Goal: Task Accomplishment & Management: Manage account settings

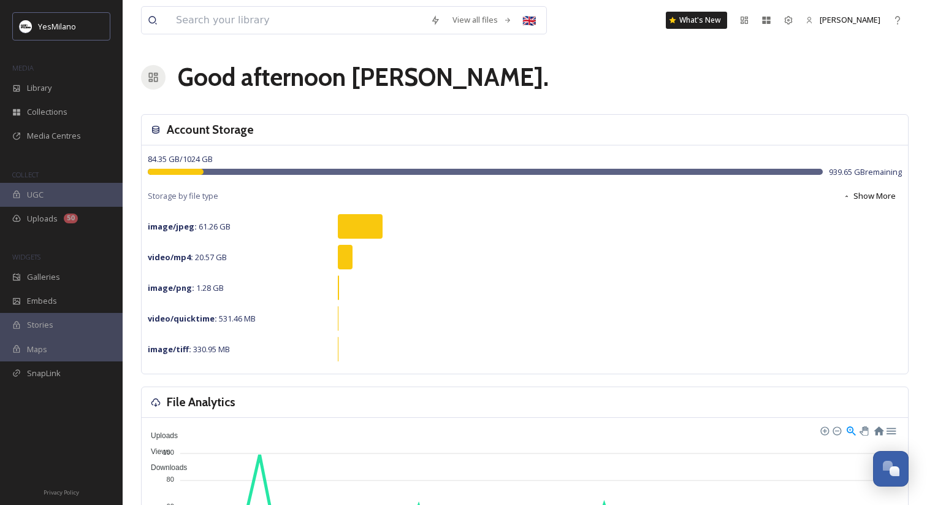
scroll to position [1, 0]
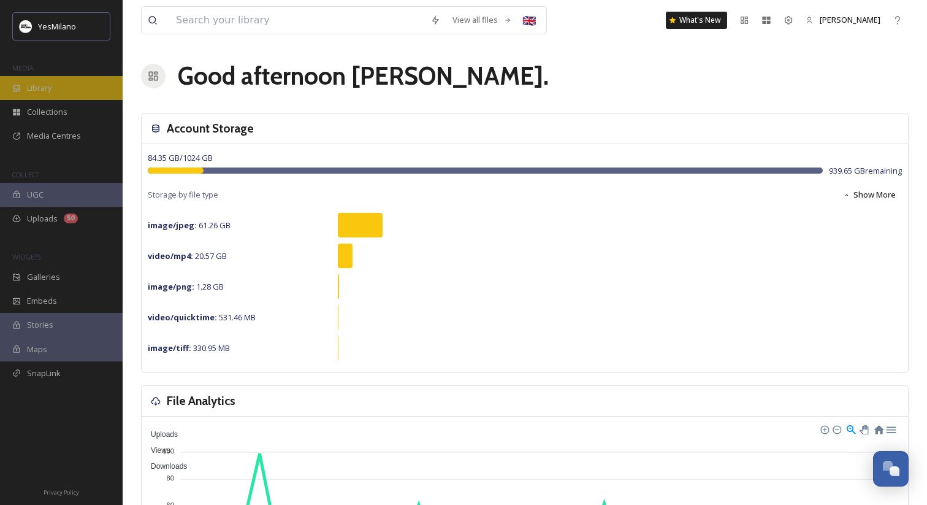
click at [85, 86] on div "Library" at bounding box center [61, 88] width 123 height 24
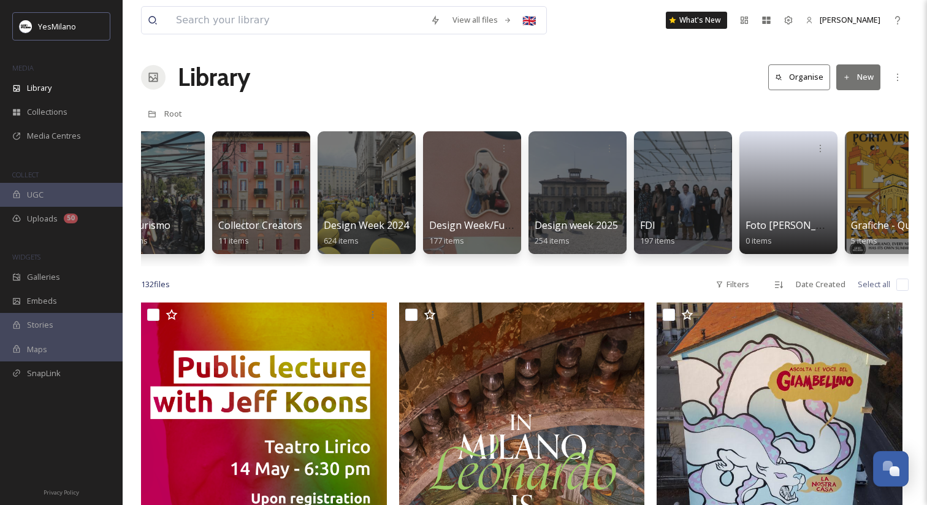
scroll to position [0, 468]
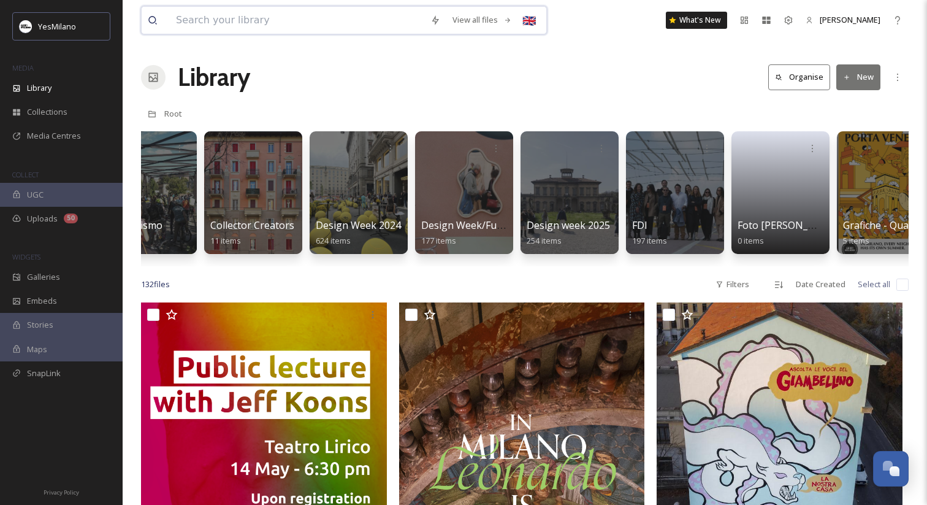
click at [256, 18] on input at bounding box center [297, 20] width 255 height 27
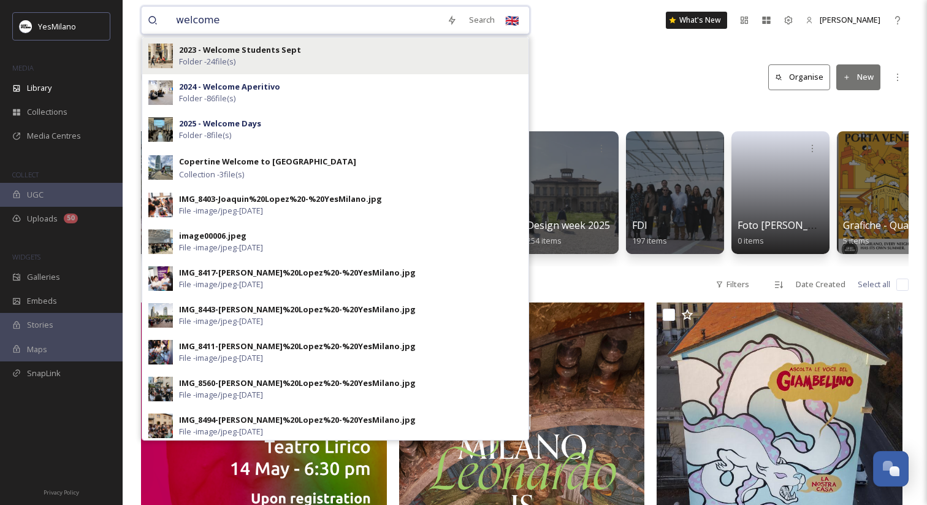
type input "welcome"
click at [244, 59] on div "2023 - Welcome Students Sept Folder - 24 file(s)" at bounding box center [350, 55] width 343 height 23
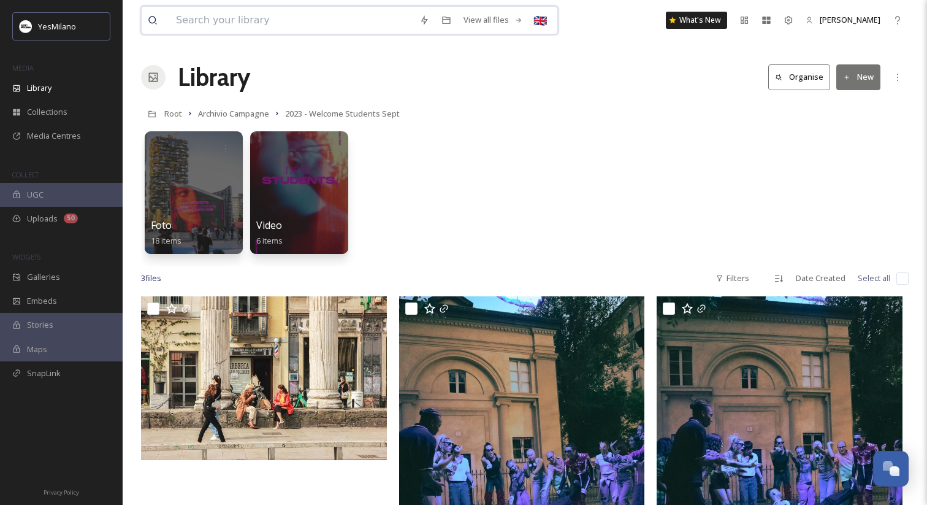
click at [247, 30] on input at bounding box center [291, 20] width 243 height 27
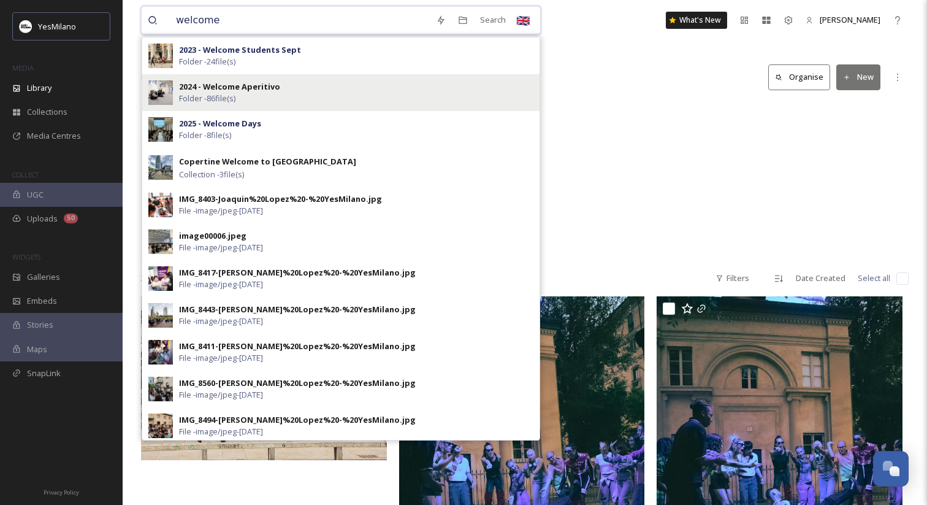
type input "welcome"
click at [336, 91] on div "2024 - Welcome Aperitivo Folder - 86 file(s)" at bounding box center [356, 92] width 354 height 23
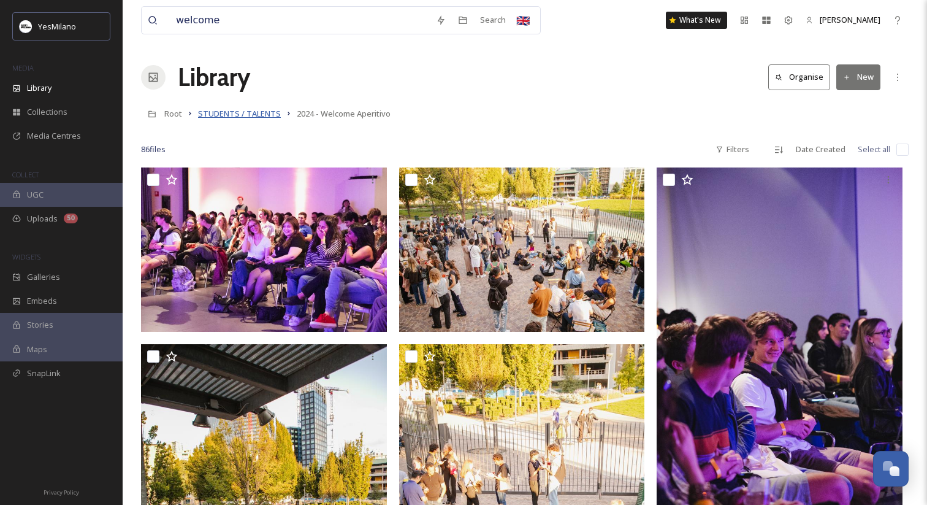
click at [256, 118] on span "STUDENTS / TALENTS" at bounding box center [239, 113] width 83 height 11
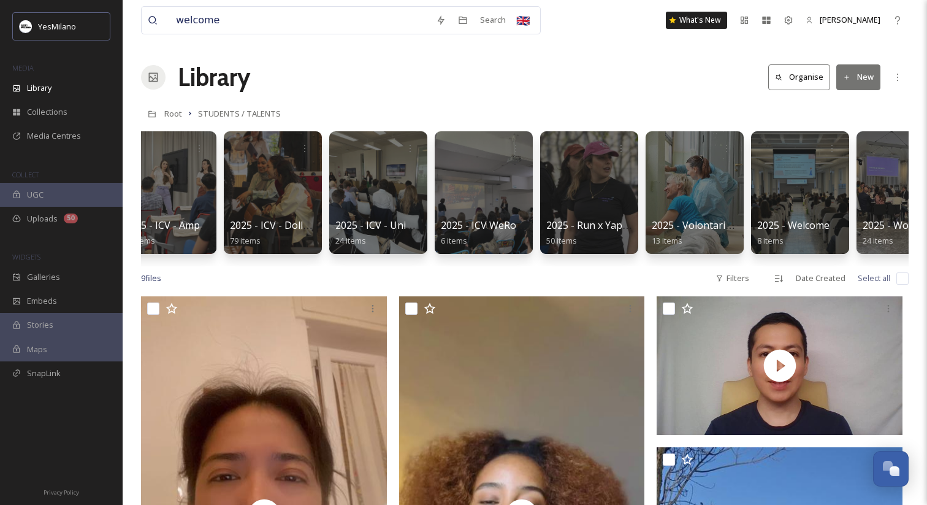
scroll to position [0, 1131]
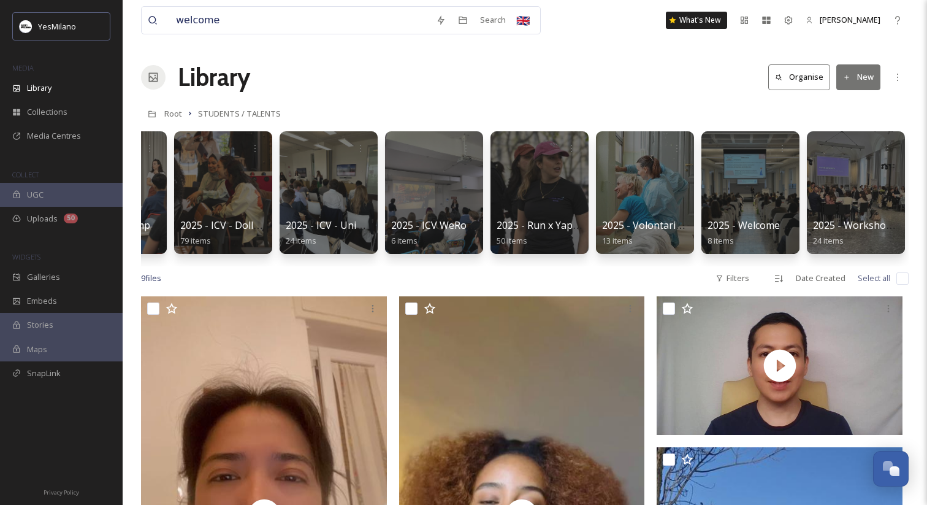
click at [852, 79] on button "New" at bounding box center [859, 76] width 44 height 25
click at [846, 149] on span "Folder" at bounding box center [844, 154] width 23 height 12
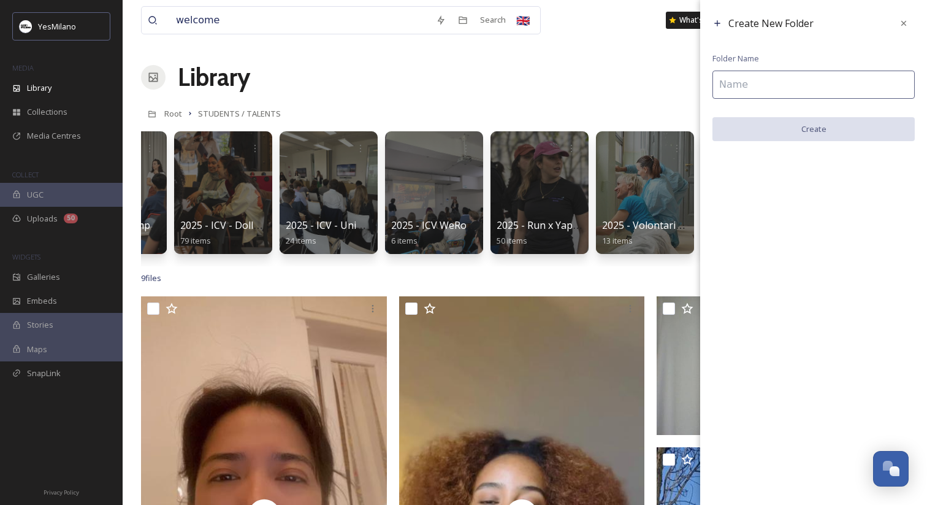
click at [807, 99] on div "Create New Folder Folder Name Create" at bounding box center [813, 76] width 227 height 153
type input "W"
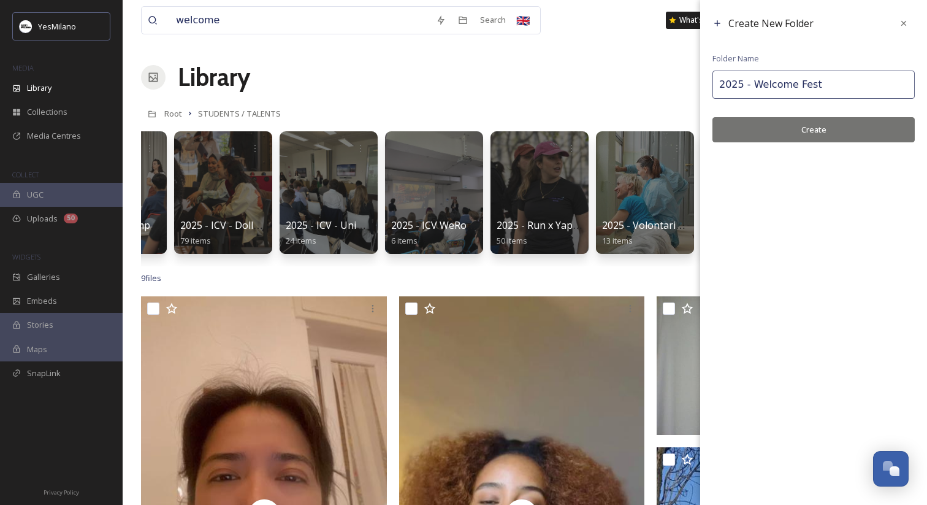
type input "2025 - Welcome Fest"
click at [833, 126] on button "Create" at bounding box center [814, 129] width 202 height 25
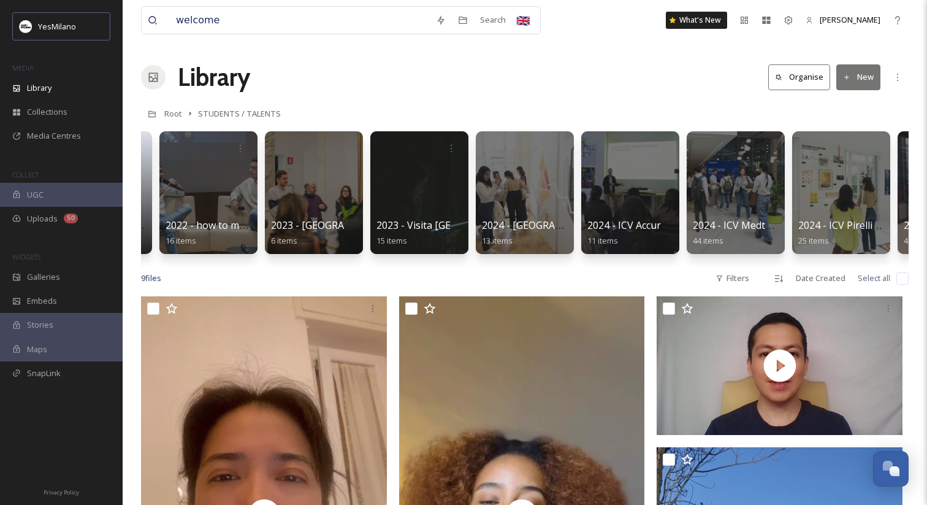
scroll to position [0, 0]
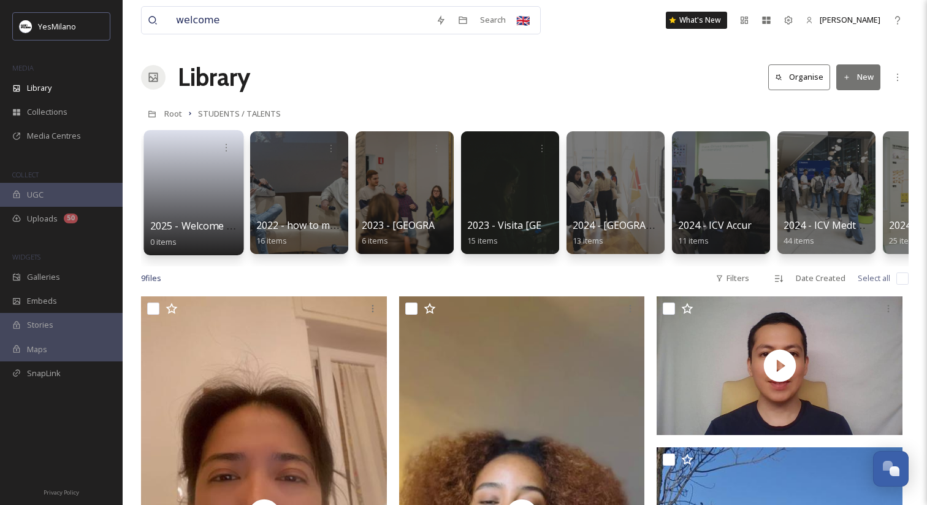
click at [197, 184] on link at bounding box center [194, 188] width 88 height 59
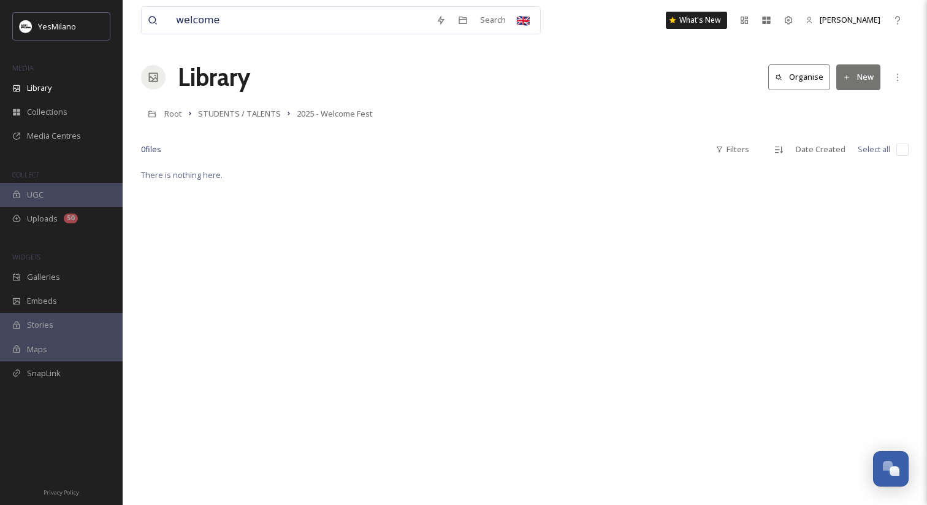
click at [856, 82] on button "New" at bounding box center [859, 76] width 44 height 25
click at [856, 110] on span "File Upload" at bounding box center [853, 106] width 40 height 12
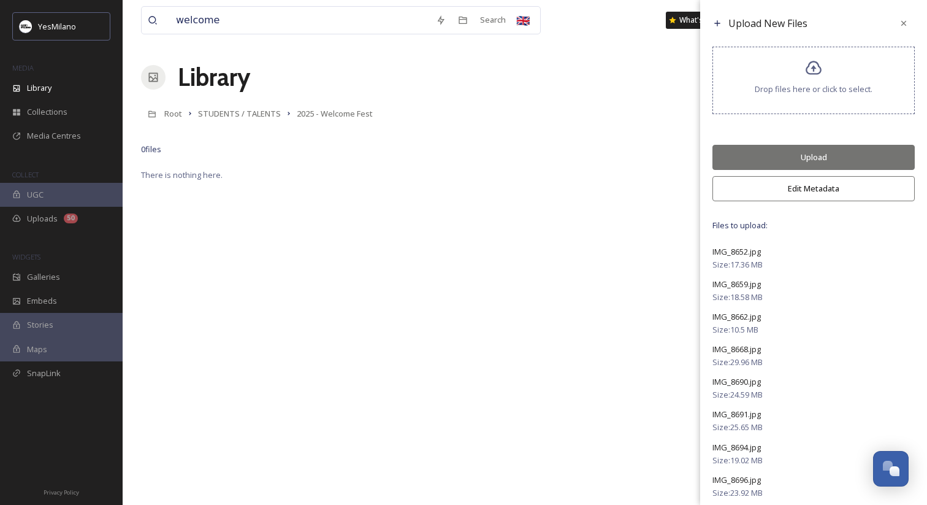
click at [789, 190] on button "Edit Metadata" at bounding box center [814, 188] width 202 height 25
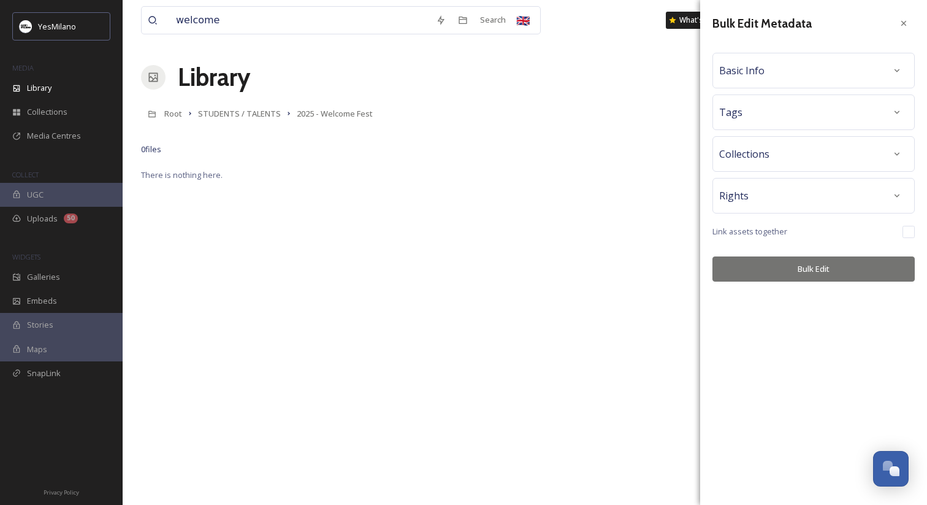
click at [789, 190] on div "Rights" at bounding box center [813, 196] width 189 height 22
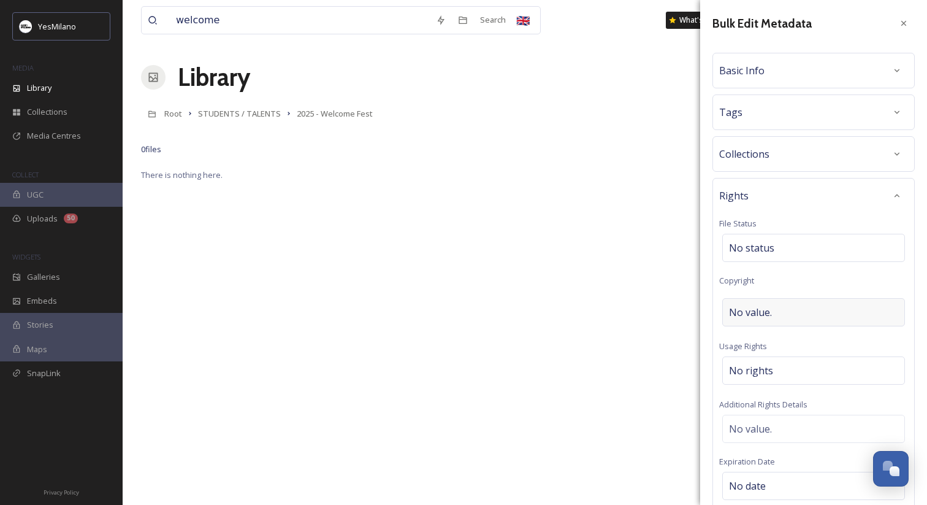
click at [794, 315] on div "No value." at bounding box center [813, 312] width 183 height 28
type input "y"
type input "[PERSON_NAME]"
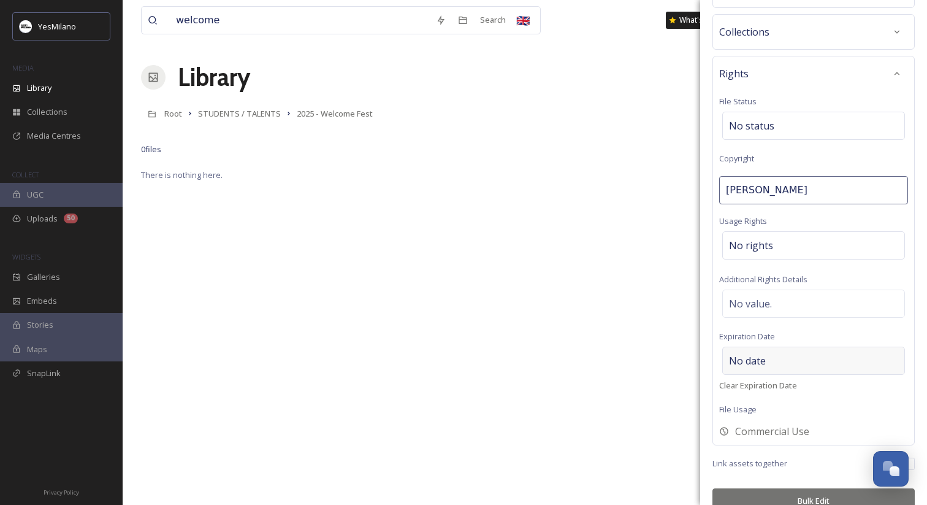
scroll to position [142, 0]
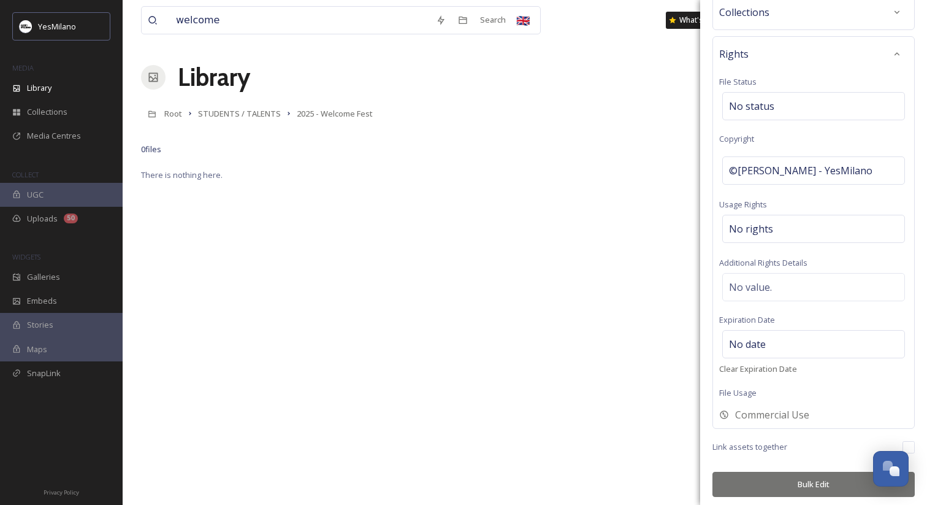
click at [799, 477] on button "Bulk Edit" at bounding box center [814, 484] width 202 height 25
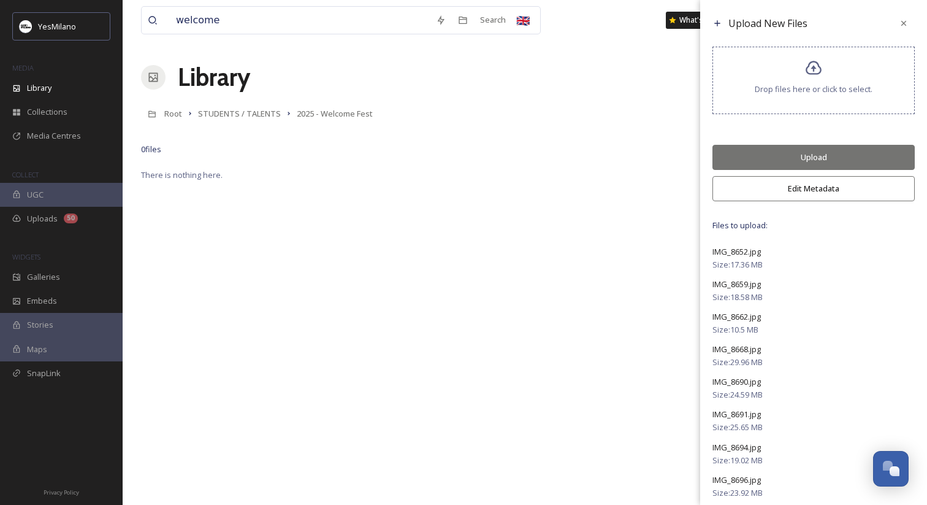
click at [797, 158] on button "Upload" at bounding box center [814, 157] width 202 height 25
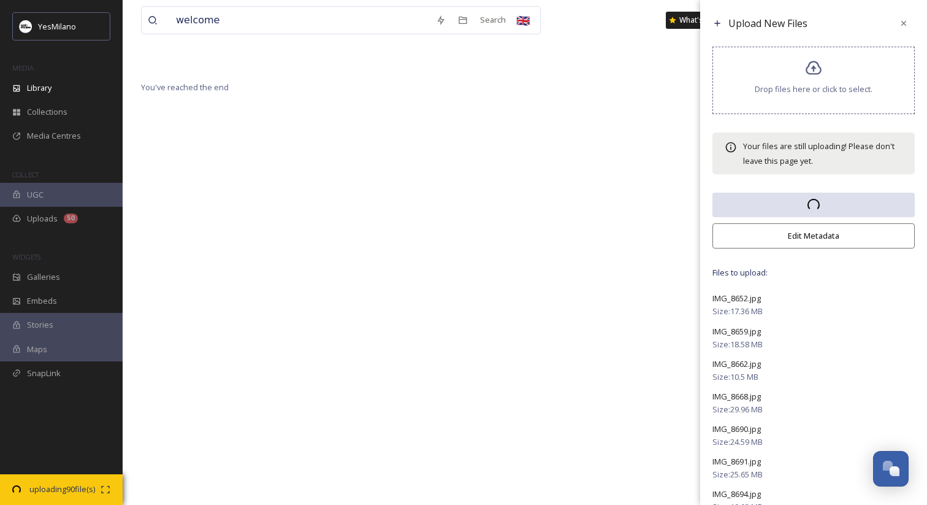
scroll to position [155, 0]
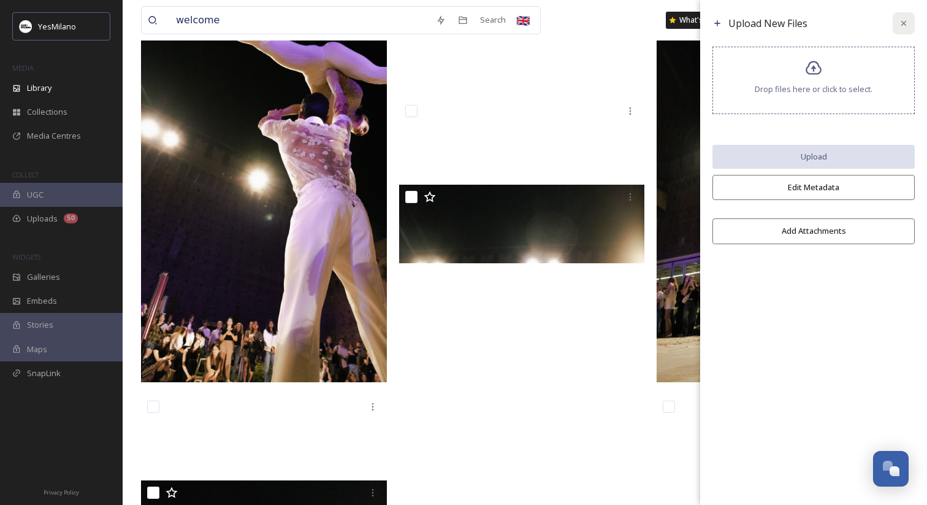
click at [902, 24] on icon at bounding box center [904, 23] width 10 height 10
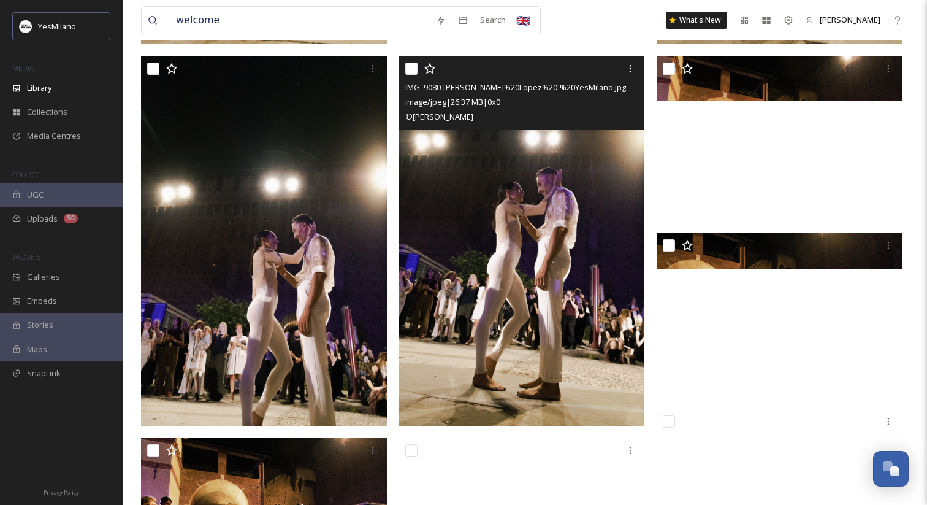
scroll to position [888, 0]
